Goal: Information Seeking & Learning: Find specific fact

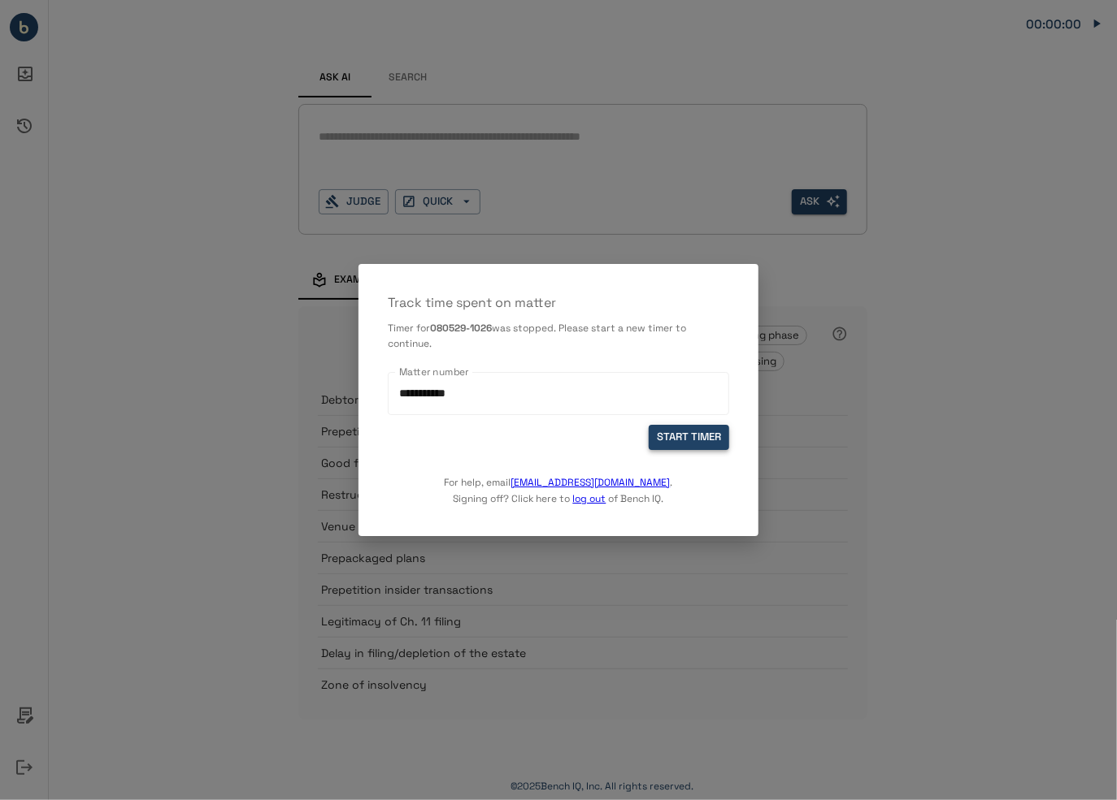
click at [682, 443] on button "START TIMER" at bounding box center [688, 438] width 80 height 25
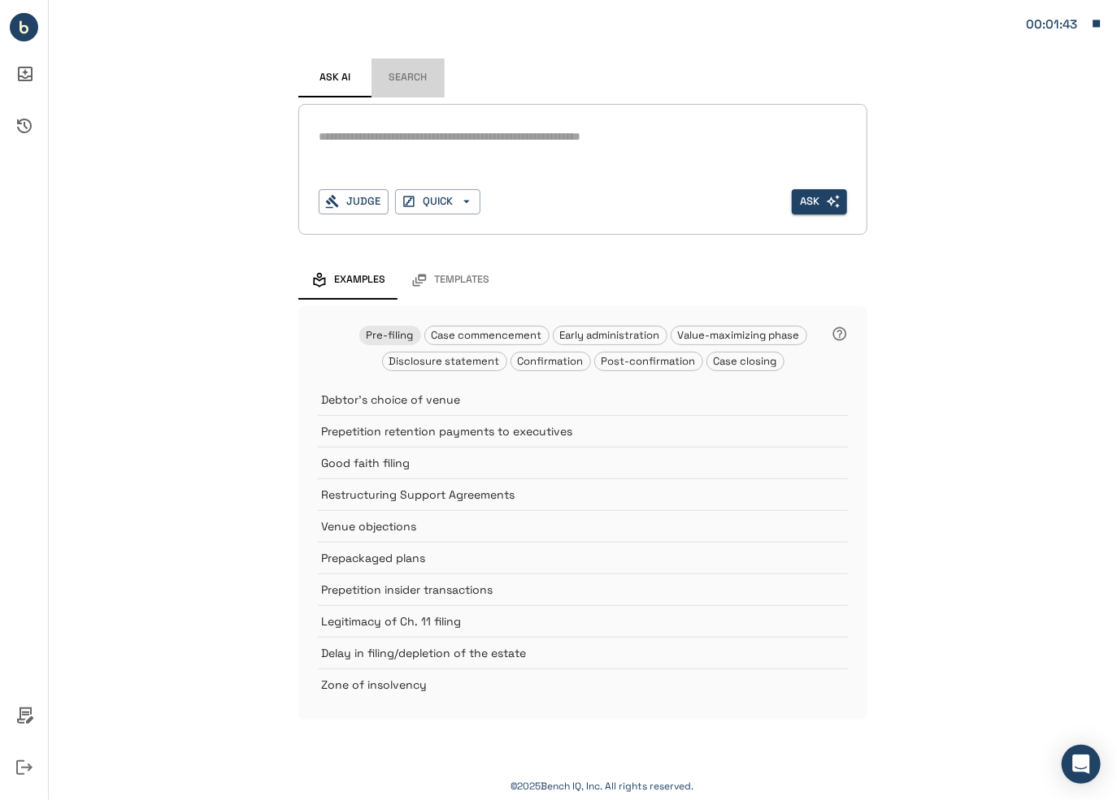
click at [411, 82] on button "Search" at bounding box center [407, 78] width 73 height 39
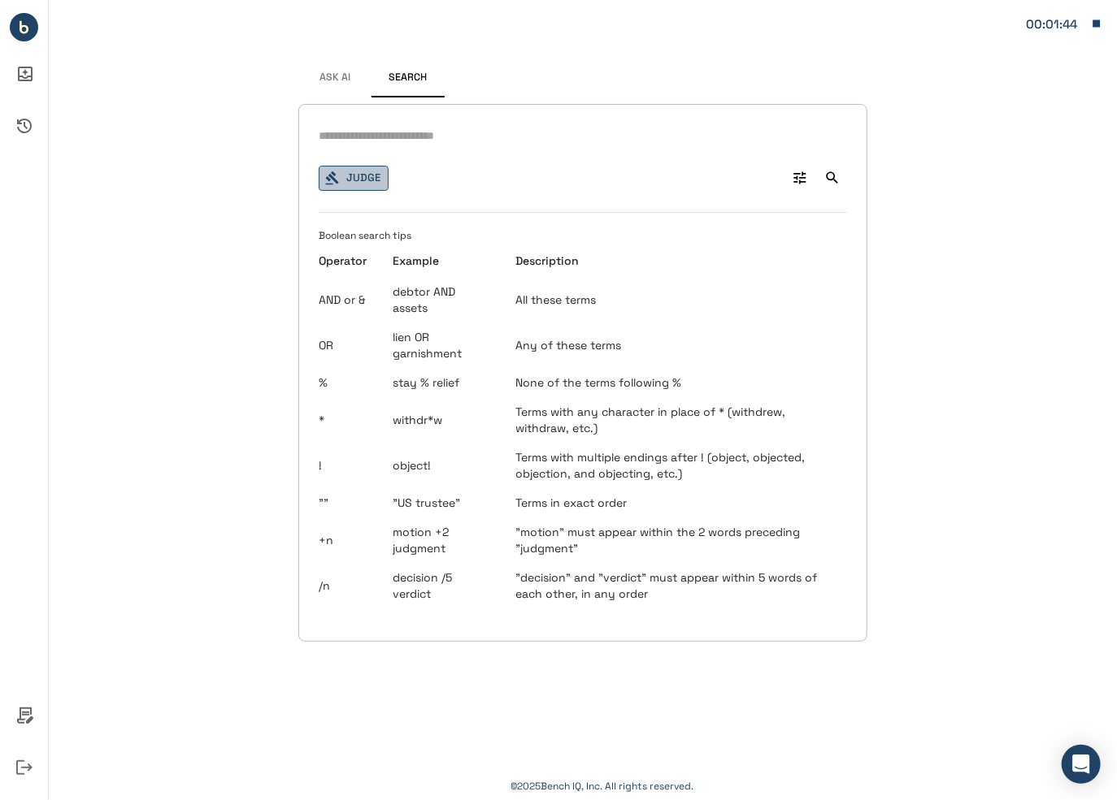
click at [349, 178] on button "Judge" at bounding box center [354, 178] width 70 height 25
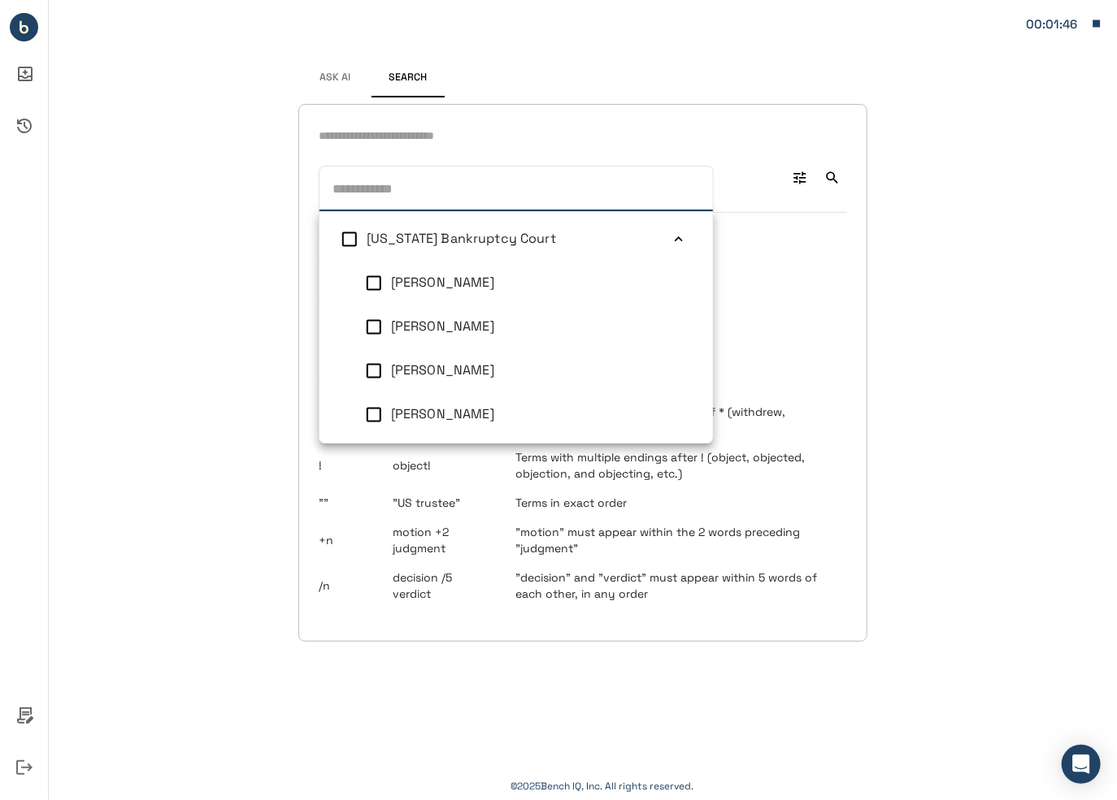
click at [670, 243] on icon at bounding box center [678, 240] width 16 height 16
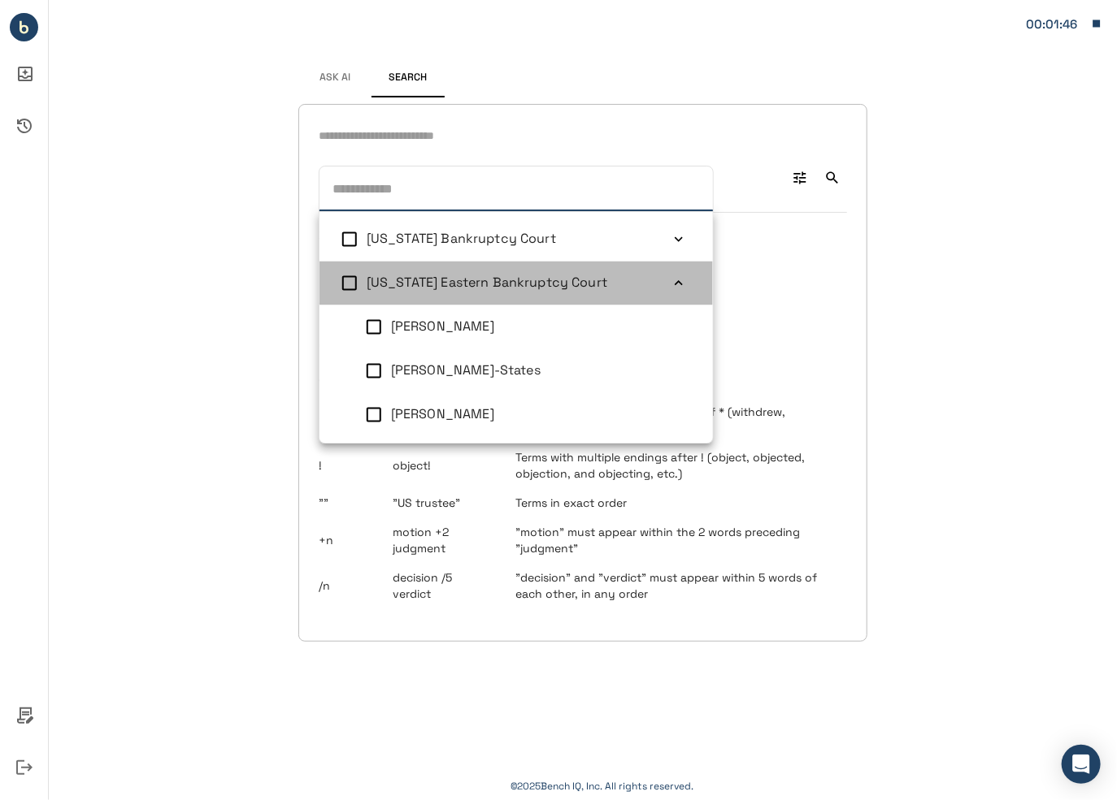
click at [670, 278] on icon at bounding box center [678, 283] width 16 height 16
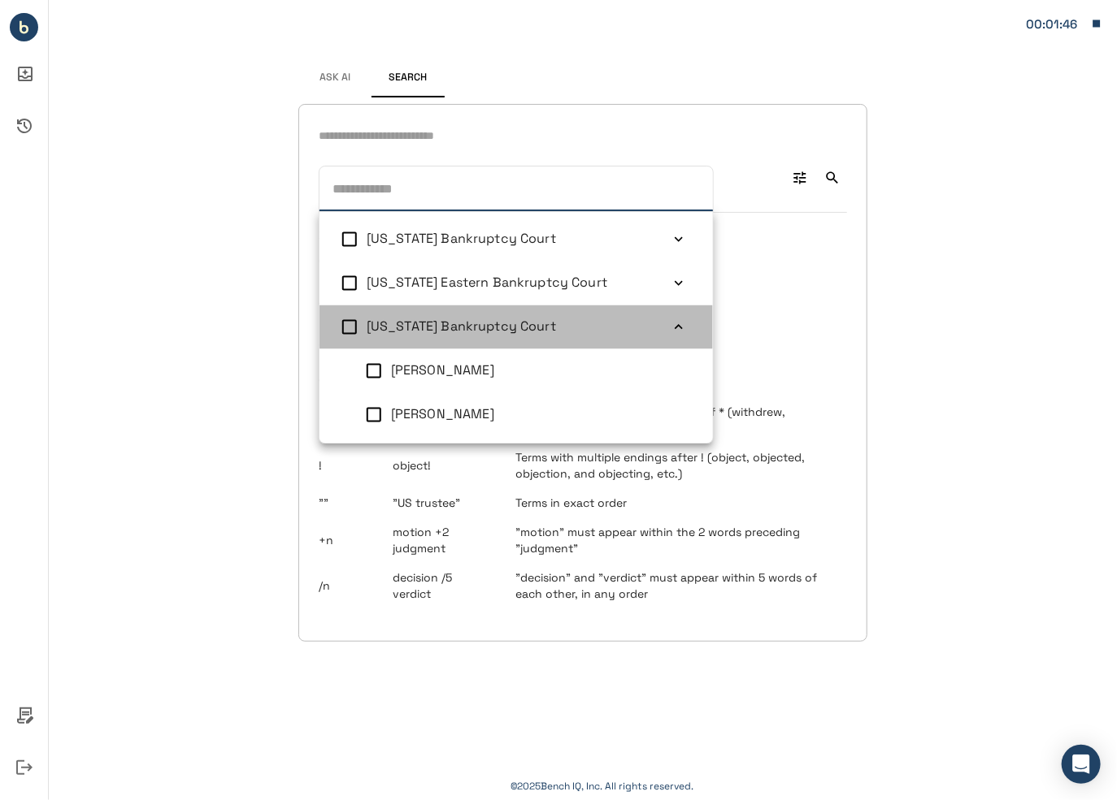
click at [670, 319] on icon at bounding box center [678, 327] width 16 height 16
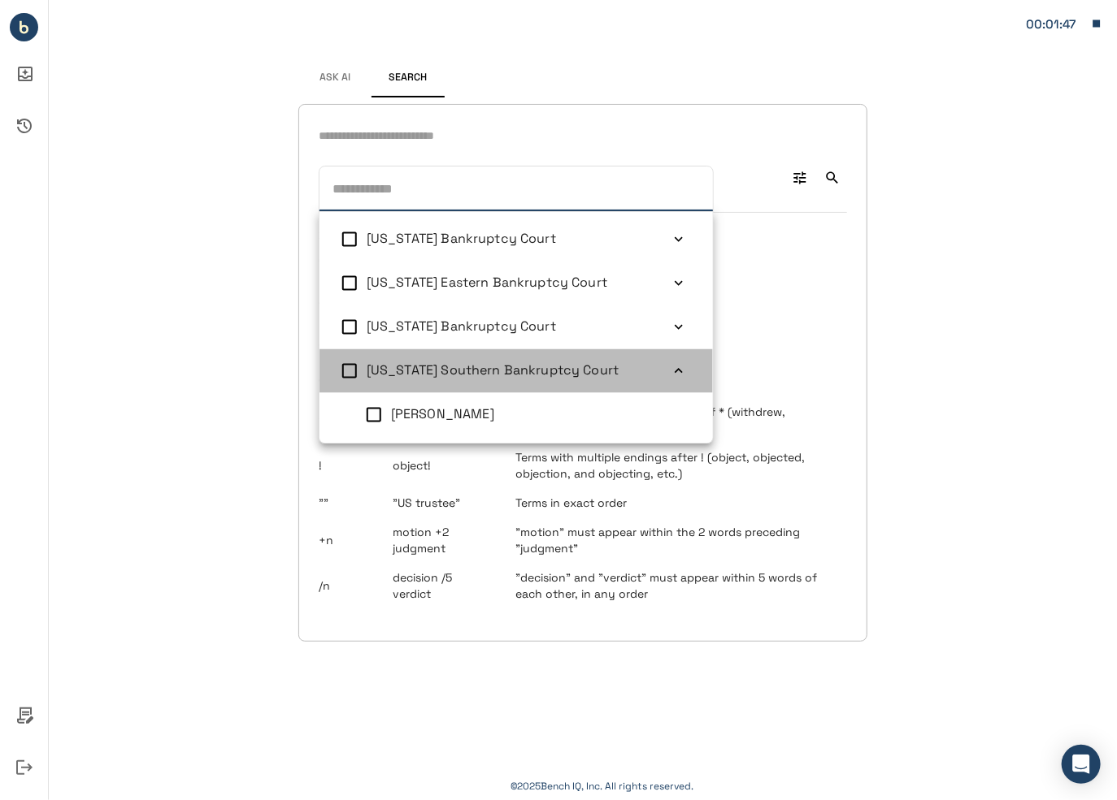
click at [670, 369] on icon at bounding box center [678, 371] width 16 height 16
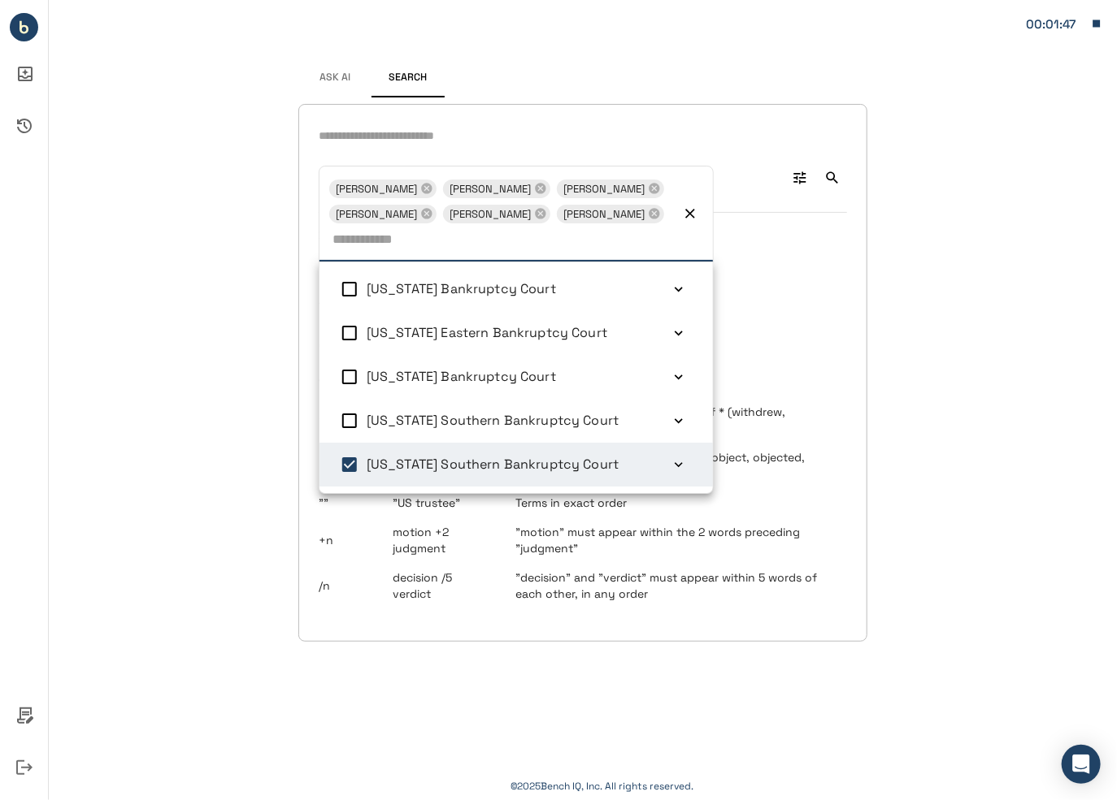
click at [115, 361] on div "Signed in successfully. Ask AI Search Marvin Isgur + 5 Marvin Isgur David R Jon…" at bounding box center [583, 400] width 1068 height 800
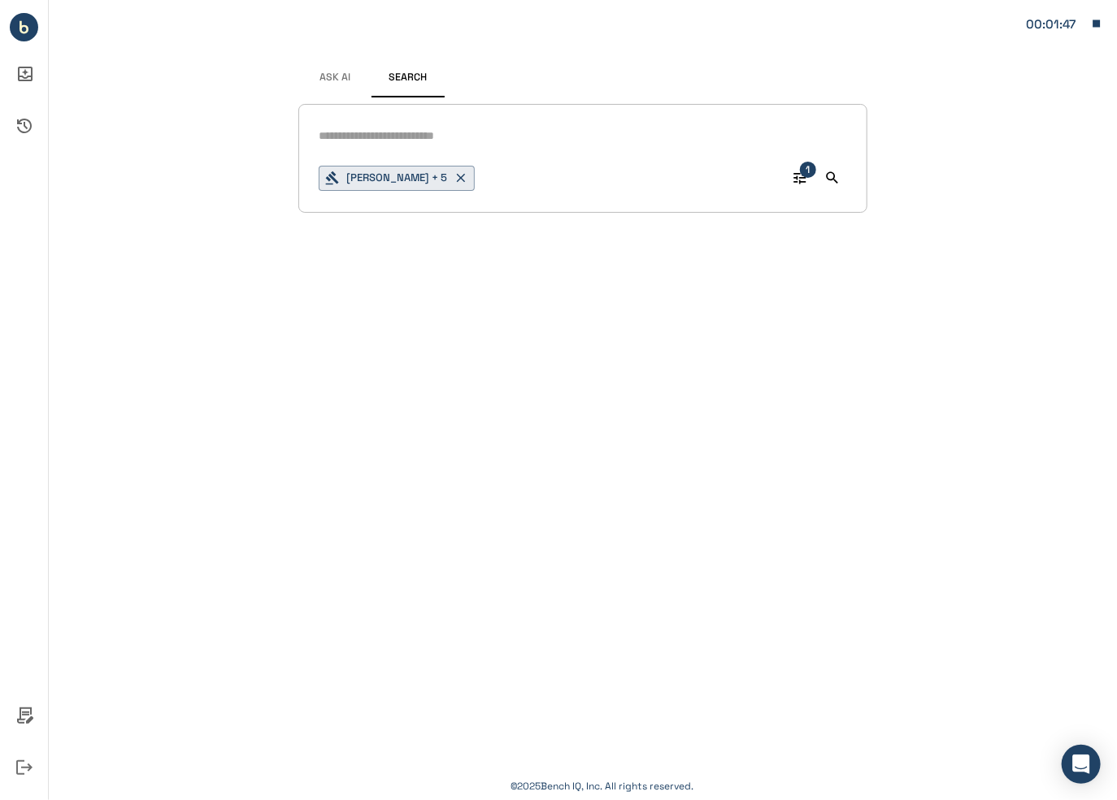
click at [497, 131] on input "text" at bounding box center [583, 136] width 528 height 24
click at [1023, 544] on div "Signed in successfully. Ask AI Search Marvin Isgur + 5 1 © 2025 Bench IQ, Inc. …" at bounding box center [583, 400] width 1068 height 800
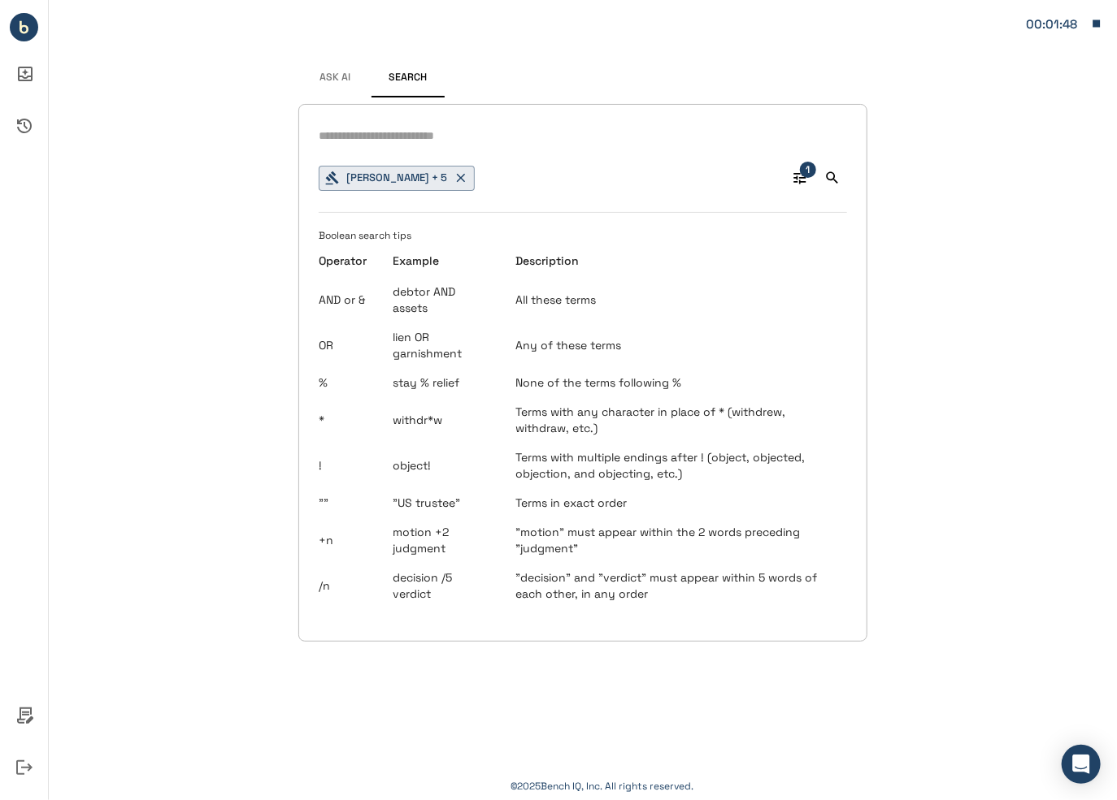
click at [327, 134] on input "text" at bounding box center [583, 136] width 528 height 24
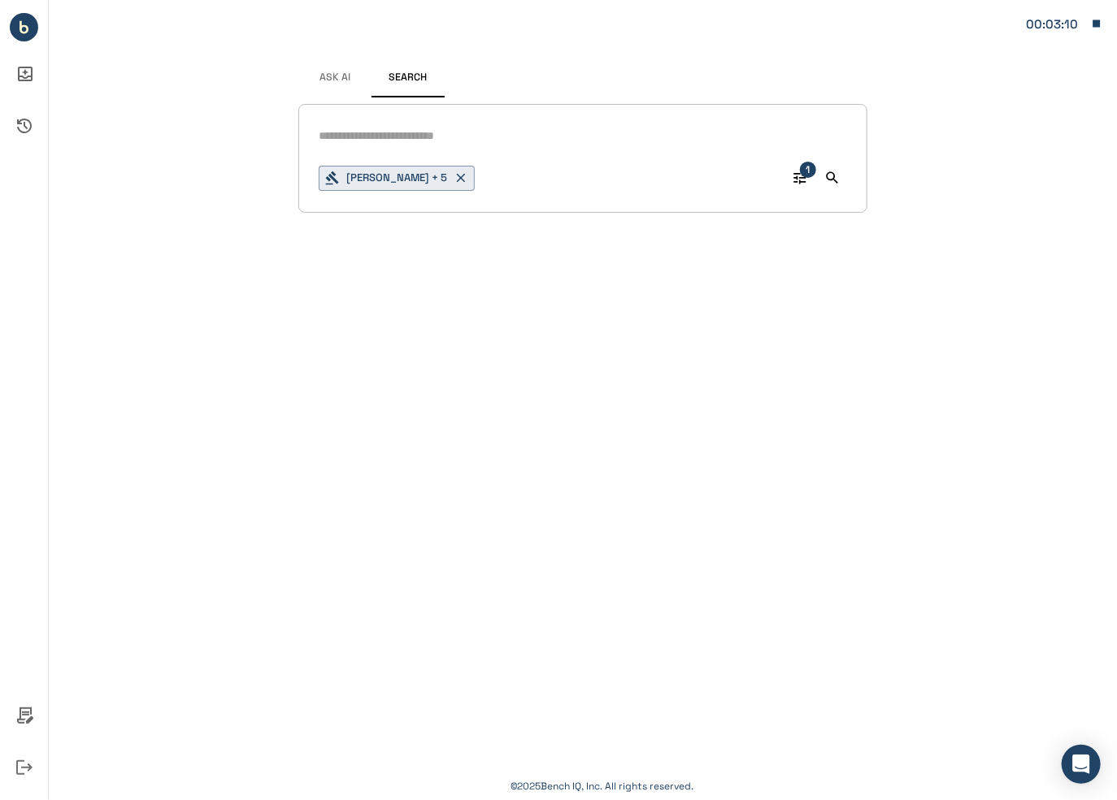
click at [392, 130] on input "text" at bounding box center [583, 136] width 528 height 24
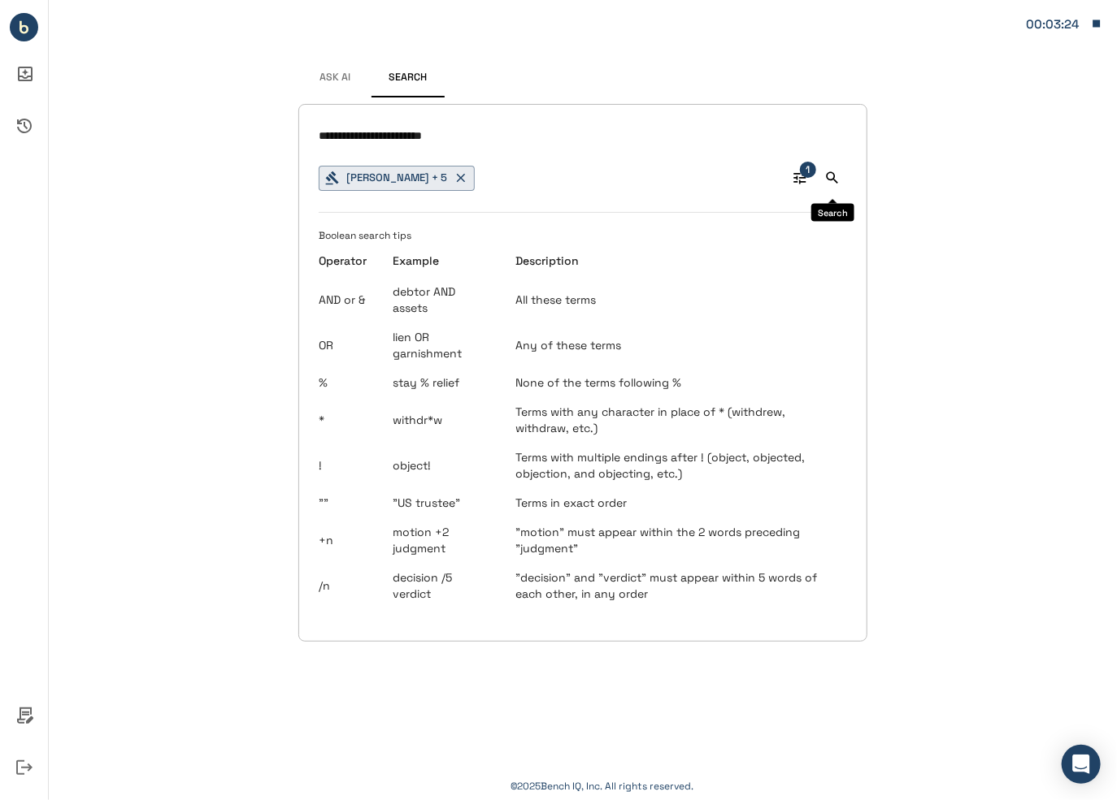
type input "**********"
click at [829, 181] on icon "Search" at bounding box center [832, 178] width 16 height 16
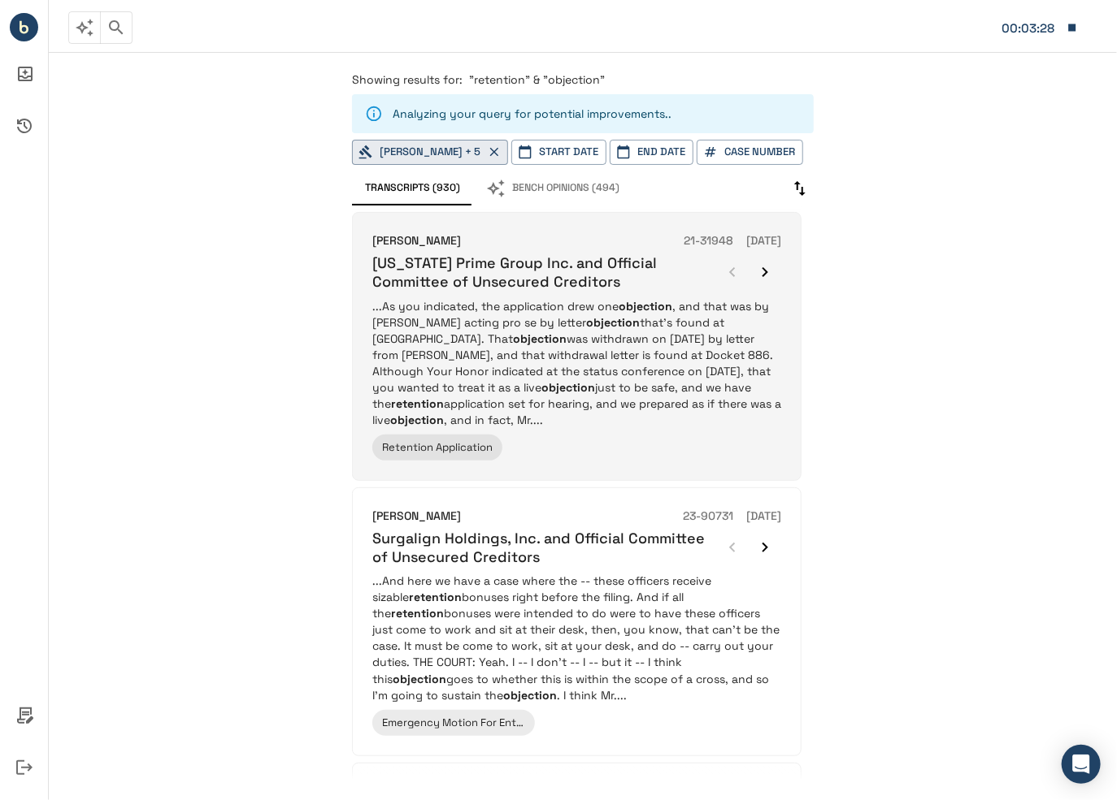
click at [525, 352] on p "...As you indicated, the application drew one objection , and that was by Mr. B…" at bounding box center [576, 363] width 409 height 130
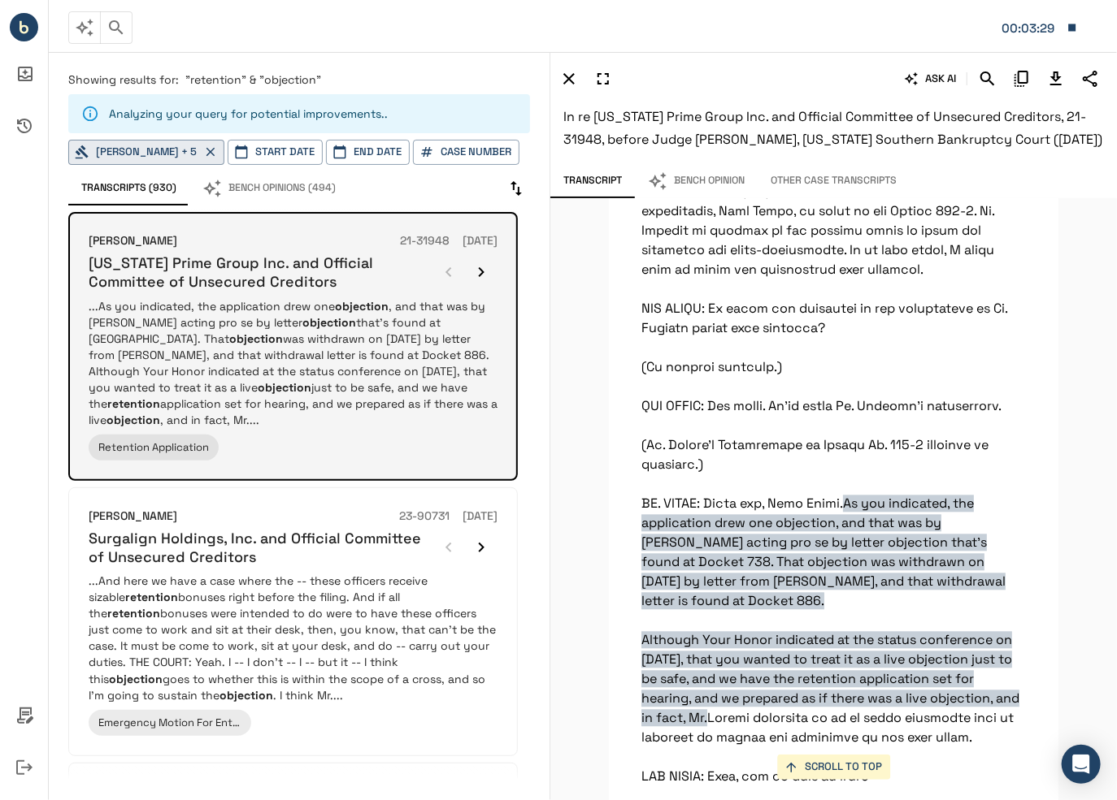
scroll to position [1738, 0]
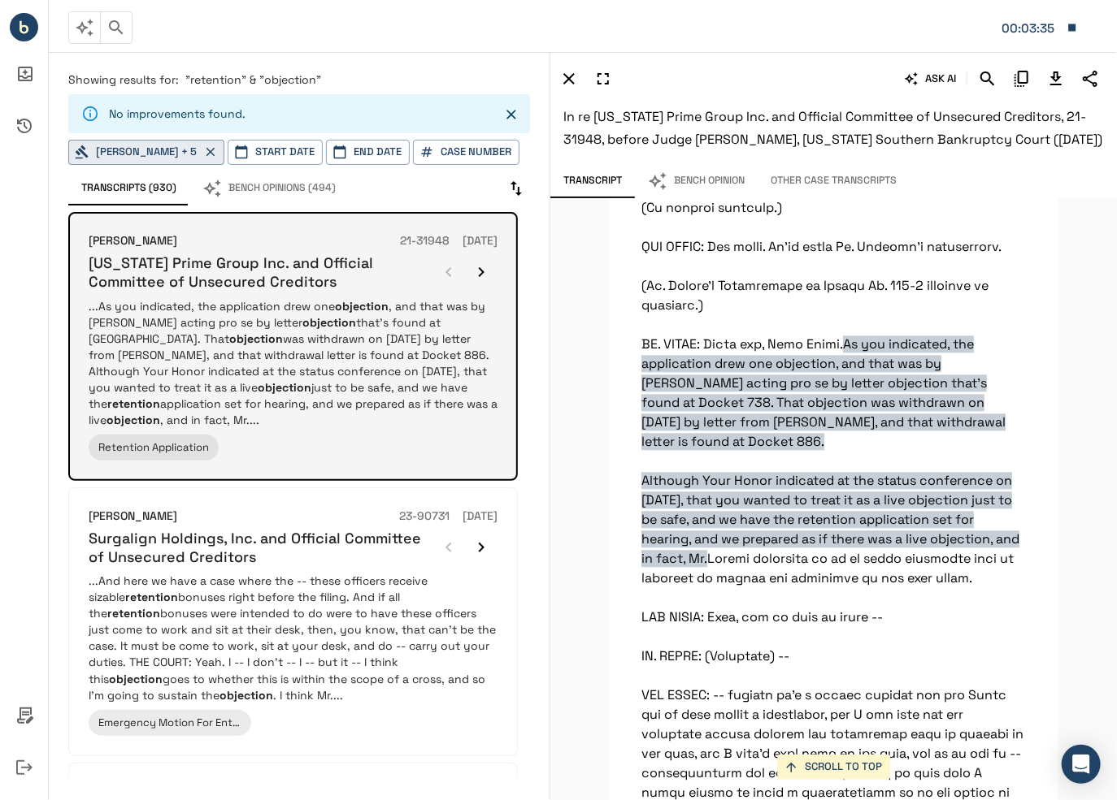
click at [481, 279] on icon "button" at bounding box center [481, 272] width 20 height 20
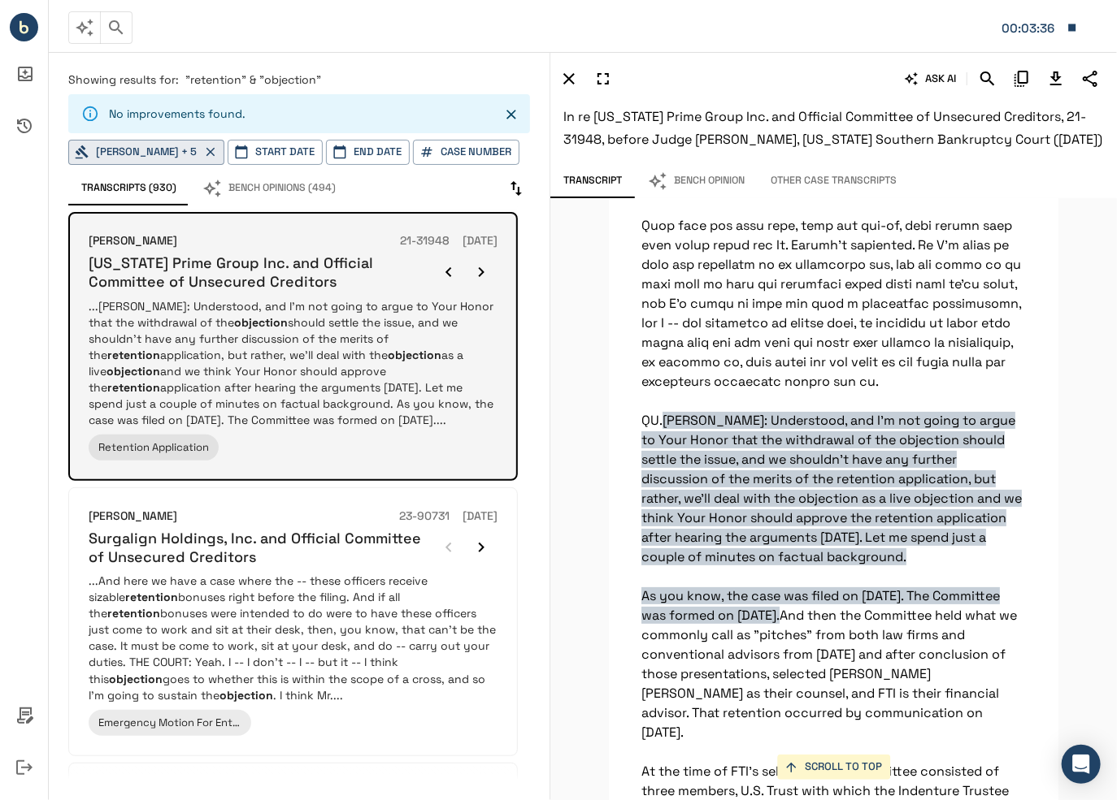
scroll to position [2772, 0]
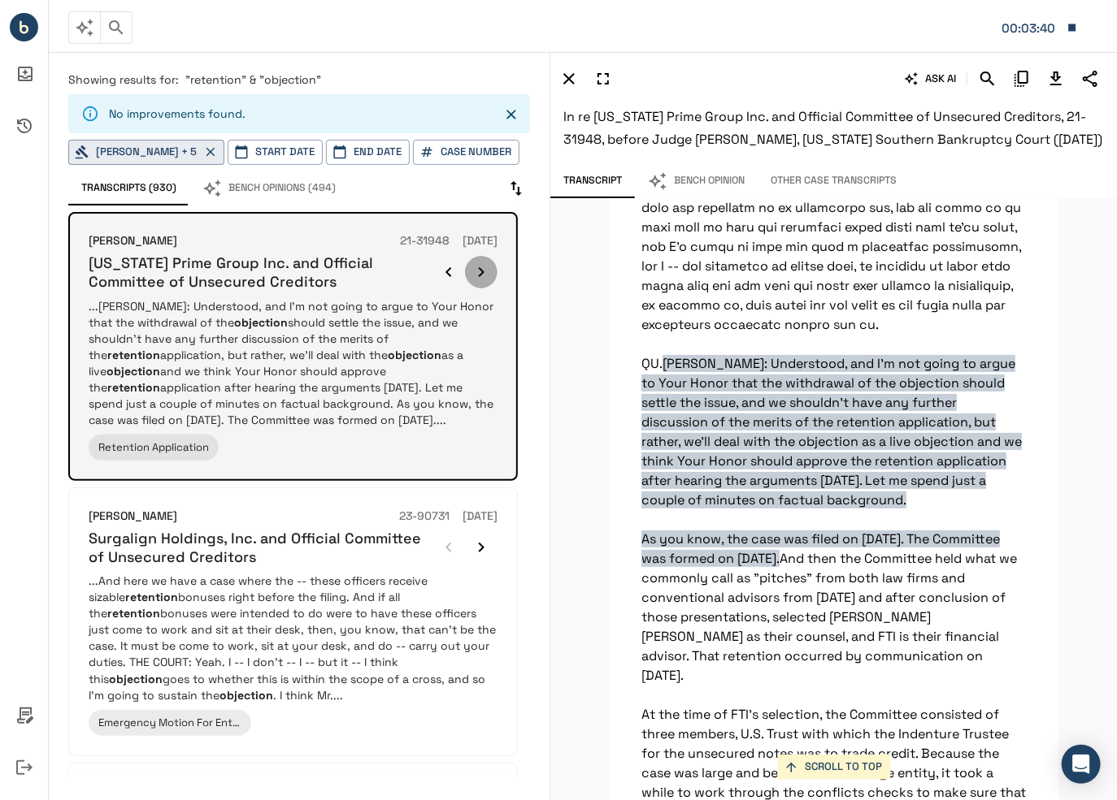
click at [479, 271] on icon "button" at bounding box center [481, 272] width 20 height 20
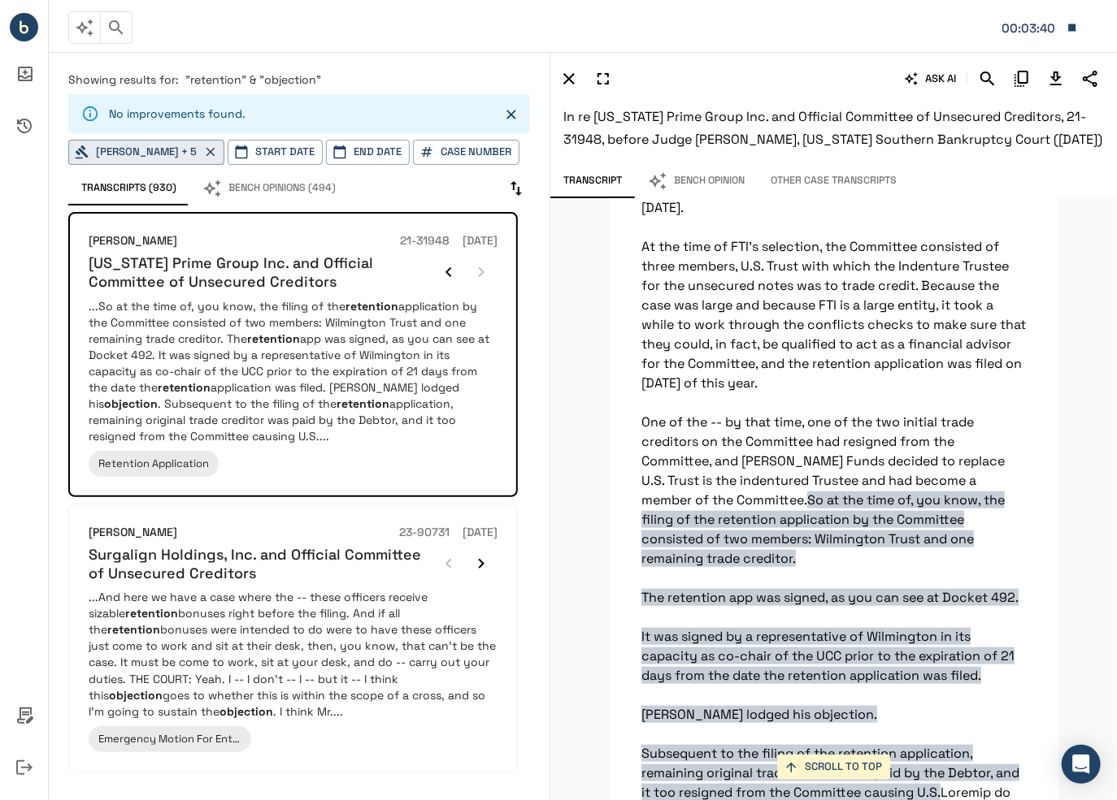
scroll to position [3434, 0]
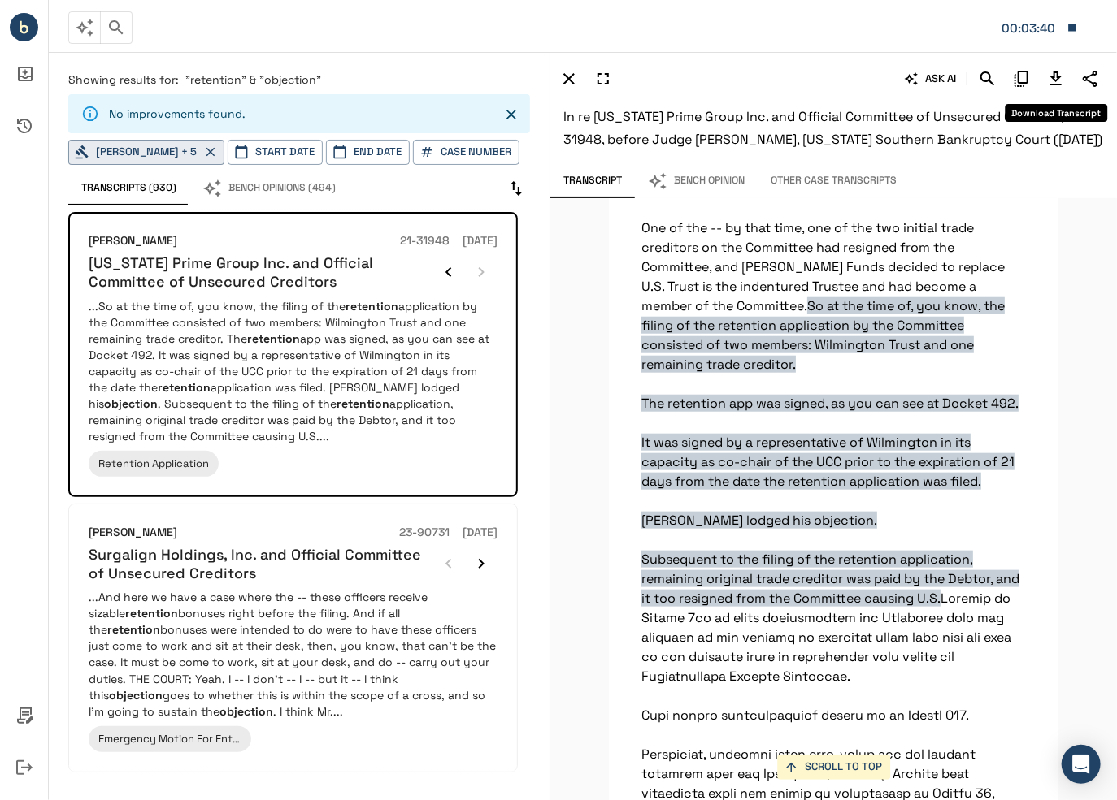
click at [1052, 80] on icon "Download Transcript" at bounding box center [1056, 79] width 20 height 20
click at [823, 183] on button "Other Case Transcripts" at bounding box center [833, 181] width 152 height 34
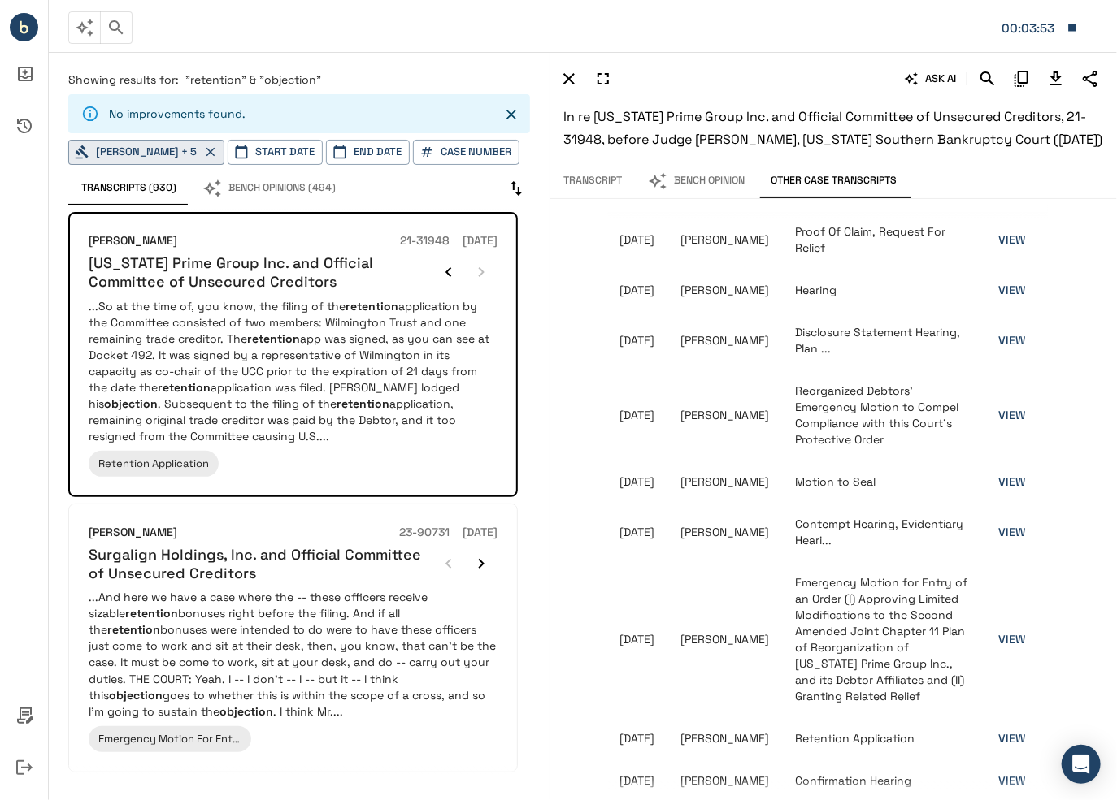
scroll to position [284, 0]
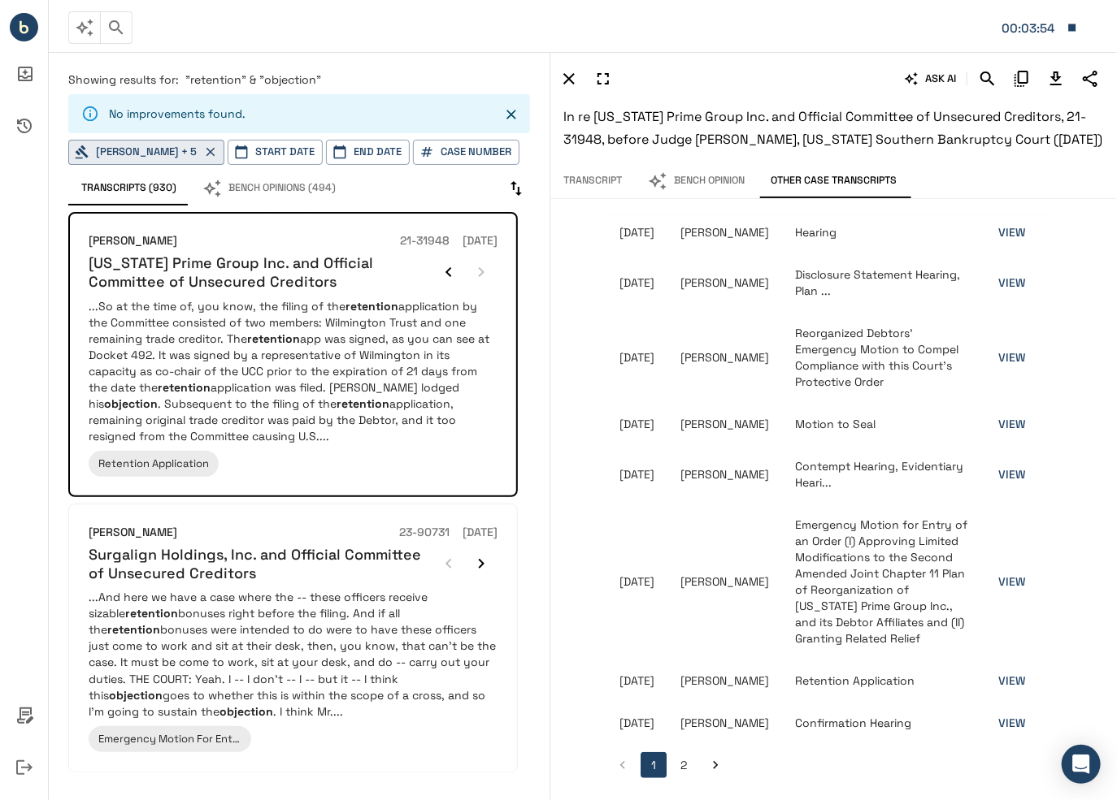
click at [688, 765] on button "2" at bounding box center [684, 765] width 26 height 26
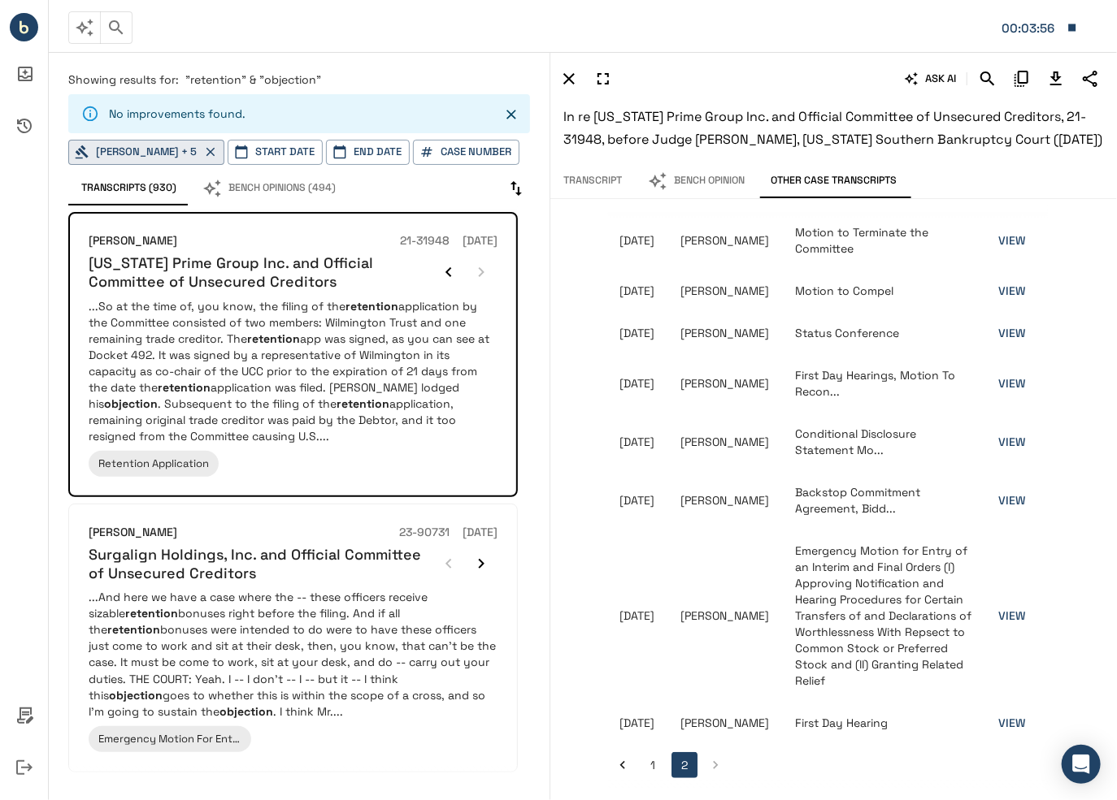
click at [655, 762] on button "1" at bounding box center [653, 765] width 26 height 26
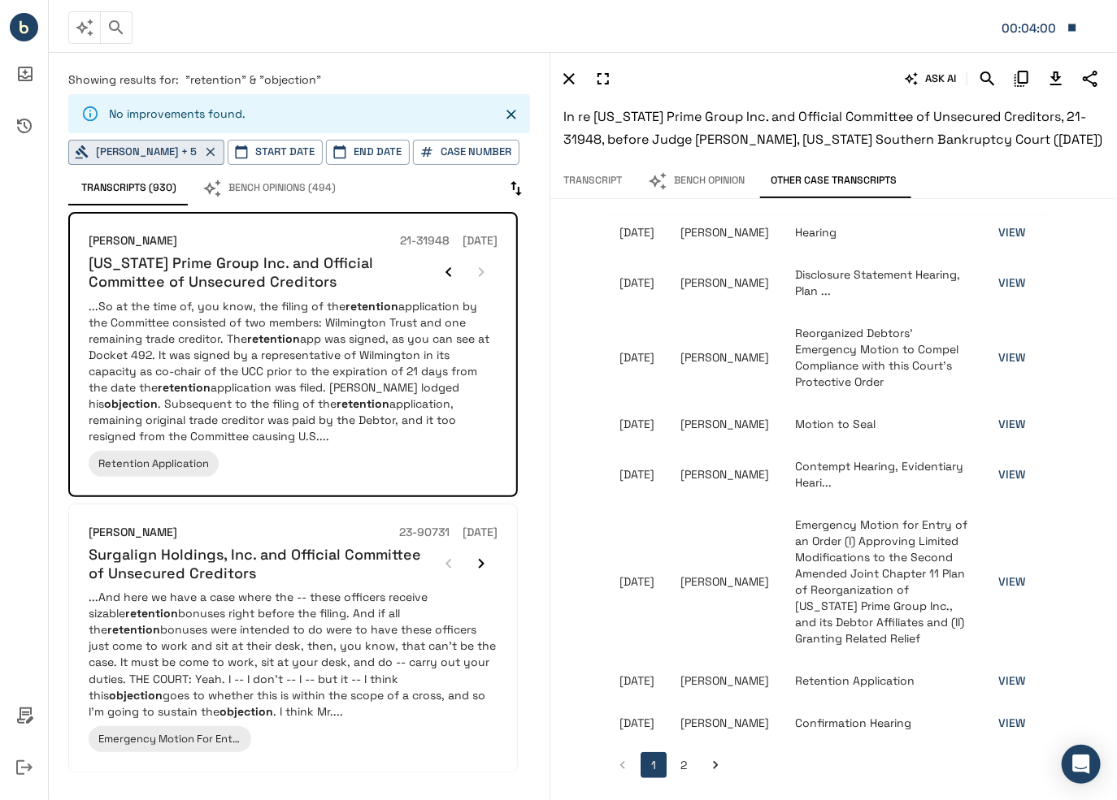
click at [1009, 676] on link "VIEW" at bounding box center [1011, 681] width 27 height 15
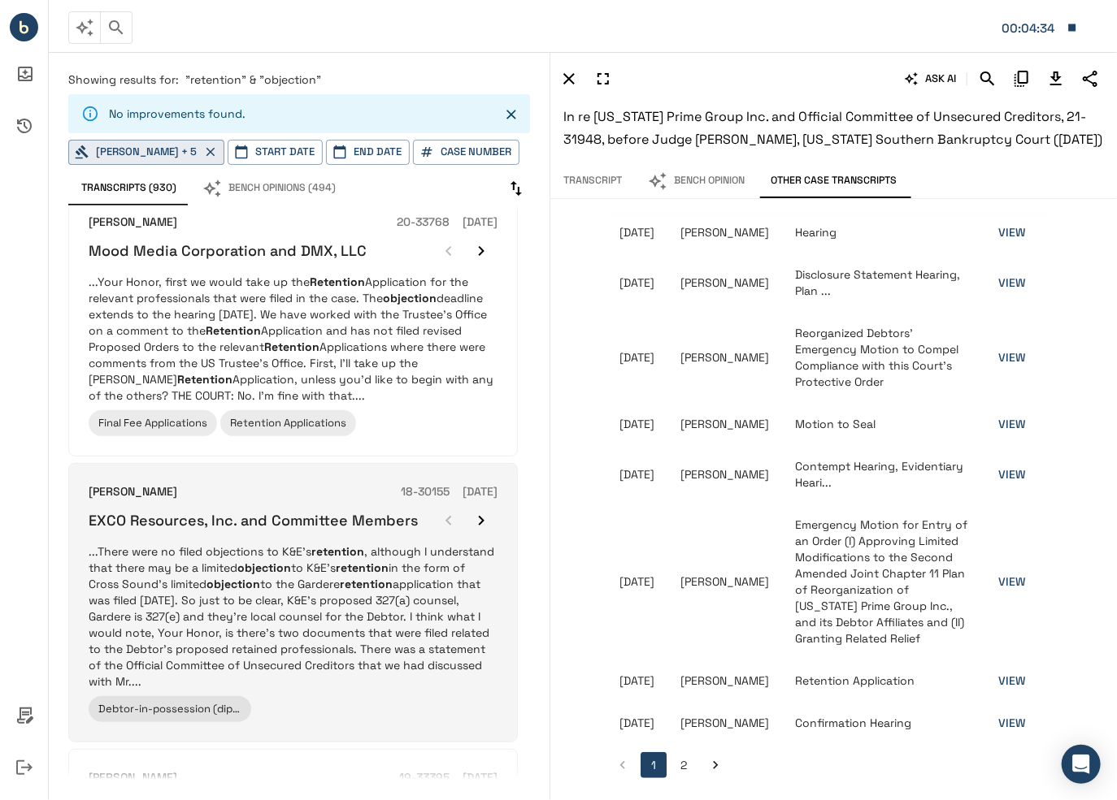
scroll to position [1463, 0]
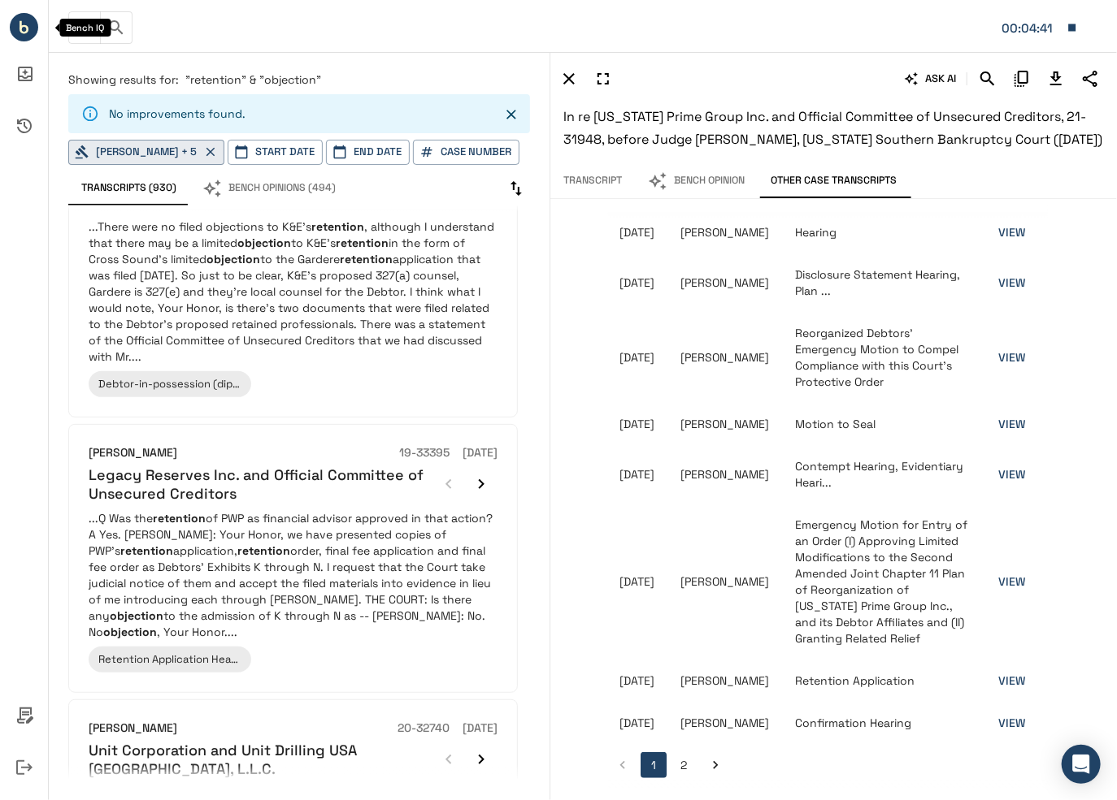
click at [24, 34] on circle "Bench IQ" at bounding box center [24, 27] width 28 height 28
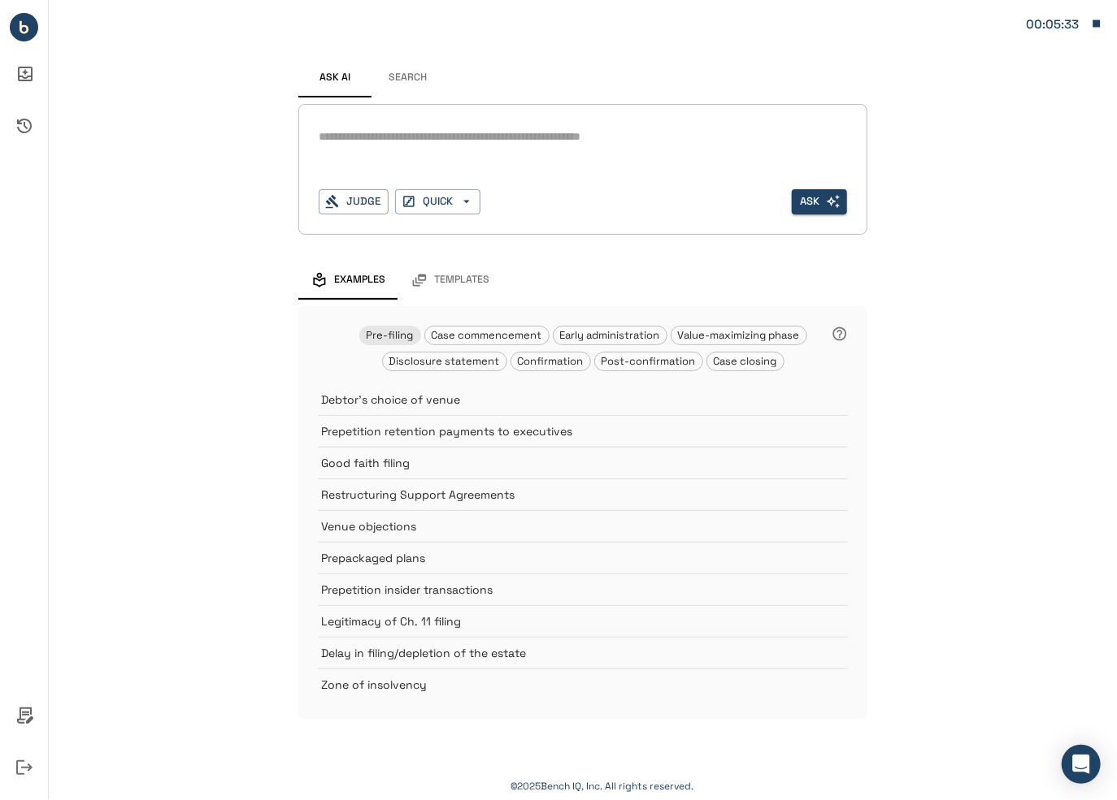
drag, startPoint x: 325, startPoint y: 136, endPoint x: 712, endPoint y: 123, distance: 387.0
click at [712, 123] on div "* Judge QUICK Ask" at bounding box center [582, 169] width 569 height 131
drag, startPoint x: 321, startPoint y: 145, endPoint x: 779, endPoint y: 136, distance: 458.4
click at [779, 136] on textarea at bounding box center [583, 137] width 528 height 19
